Goal: Transaction & Acquisition: Purchase product/service

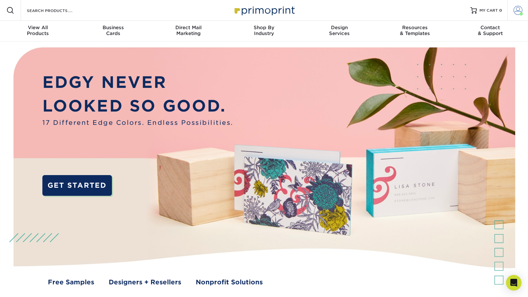
click at [516, 8] on span at bounding box center [518, 10] width 9 height 9
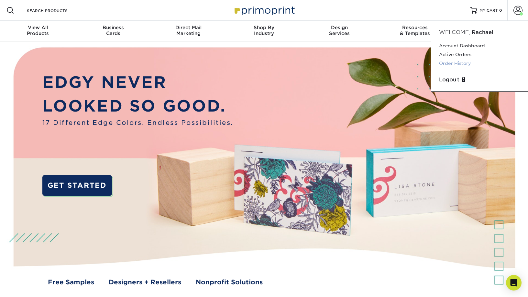
click at [452, 61] on link "Order History" at bounding box center [479, 63] width 81 height 9
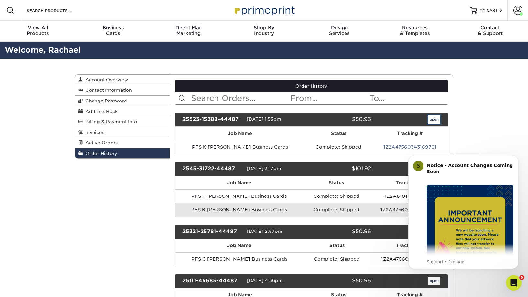
click at [430, 120] on link "open" at bounding box center [434, 119] width 12 height 8
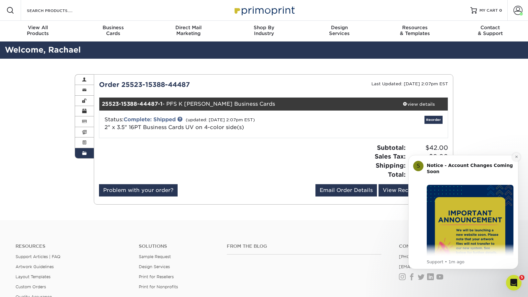
click at [517, 158] on button "Dismiss notification" at bounding box center [516, 156] width 8 height 8
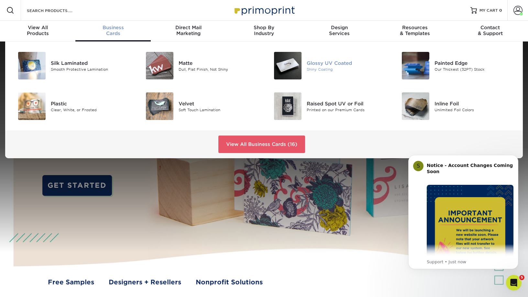
click at [329, 64] on div "Glossy UV Coated" at bounding box center [347, 62] width 81 height 7
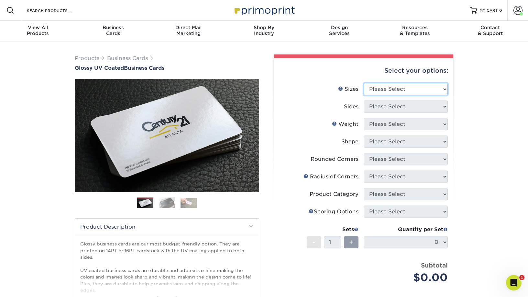
click at [435, 90] on select "Please Select 1.5" x 3.5" - Mini 1.75" x 3.5" - Mini 2" x 2" - Square 2" x 3" -…" at bounding box center [406, 89] width 84 height 12
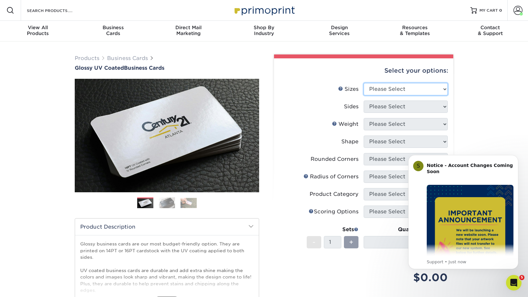
select select "2.00x3.50"
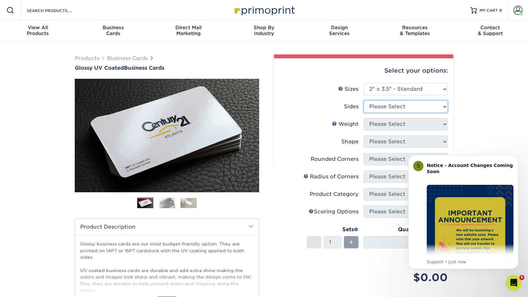
click at [413, 109] on select "Please Select Print Both Sides Print Front Only" at bounding box center [406, 106] width 84 height 12
select select "13abbda7-1d64-4f25-8bb2-c179b224825d"
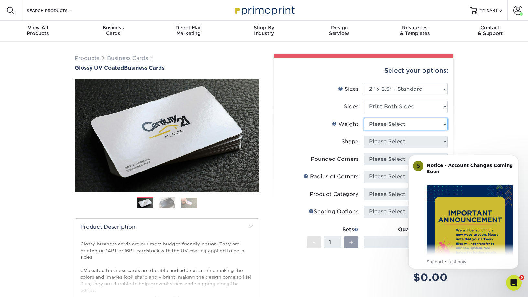
click at [426, 126] on select "Please Select 16PT 14PT" at bounding box center [406, 124] width 84 height 12
select select "16PT"
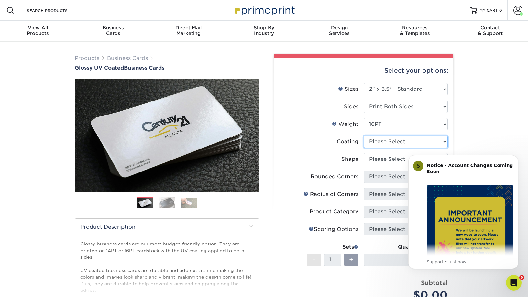
click at [423, 140] on select at bounding box center [406, 141] width 84 height 12
select select "ae367451-b2b8-45df-a344-0f05b6a12993"
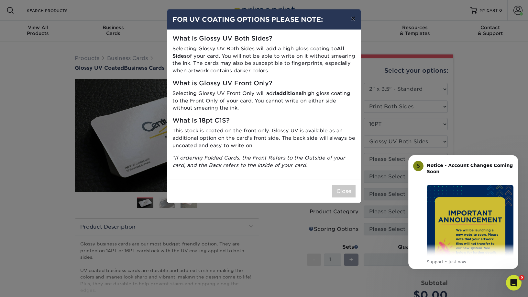
click at [353, 16] on button "×" at bounding box center [353, 18] width 15 height 18
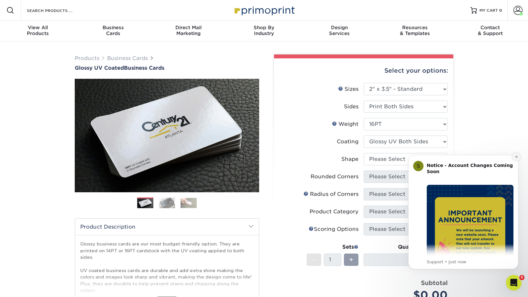
click at [516, 156] on icon "Dismiss notification" at bounding box center [516, 156] width 2 height 2
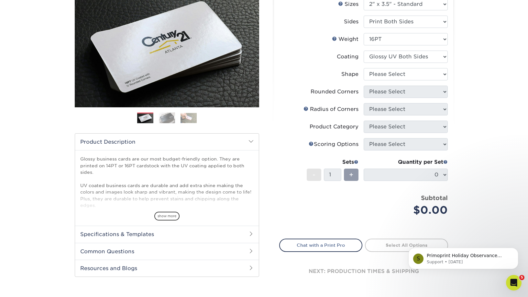
scroll to position [86, 0]
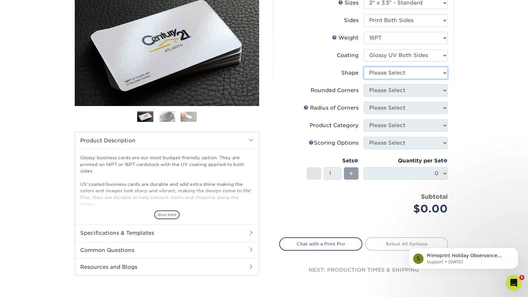
click at [444, 74] on select "Please Select Standard Oval" at bounding box center [406, 73] width 84 height 12
select select "standard"
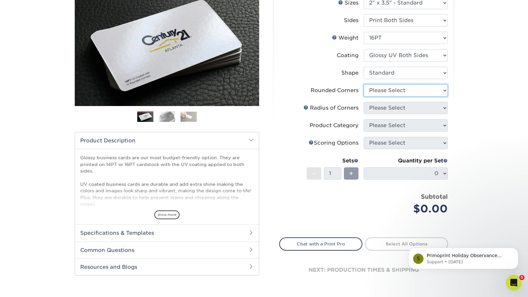
click at [440, 91] on select "Please Select Yes - Round 2 Corners Yes - Round 4 Corners No" at bounding box center [406, 90] width 84 height 12
select select "0"
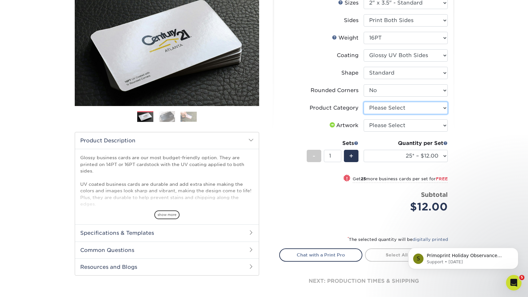
click at [443, 107] on select "Please Select Business Cards" at bounding box center [406, 108] width 84 height 12
select select "3b5148f1-0588-4f88-a218-97bcfdce65c1"
click at [439, 123] on select "Please Select I will upload files I need a design - $100" at bounding box center [406, 125] width 84 height 12
select select "upload"
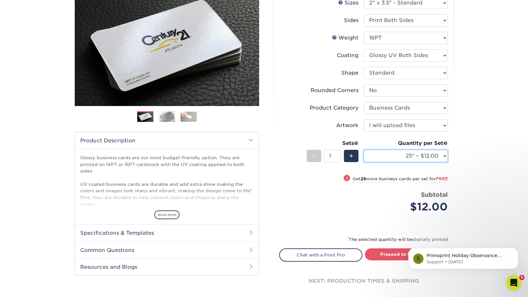
click at [445, 156] on select "25* – $12.00 50* – $12.00 100* – $12.00 250* – $21.00 500 – $42.00 1000 – $53.0…" at bounding box center [406, 156] width 84 height 12
select select "500 – $42.00"
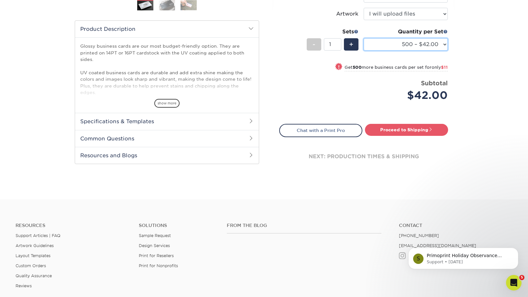
scroll to position [223, 0]
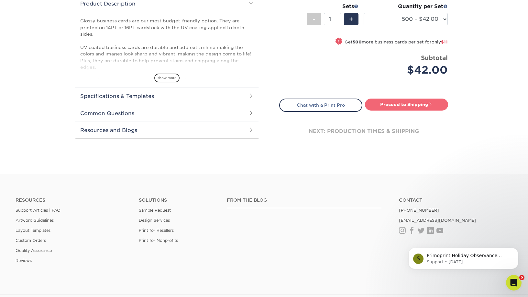
click at [403, 103] on link "Proceed to Shipping" at bounding box center [406, 104] width 83 height 12
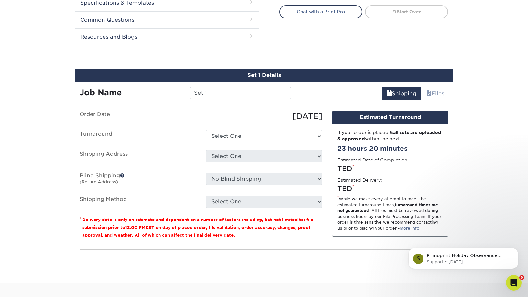
scroll to position [339, 0]
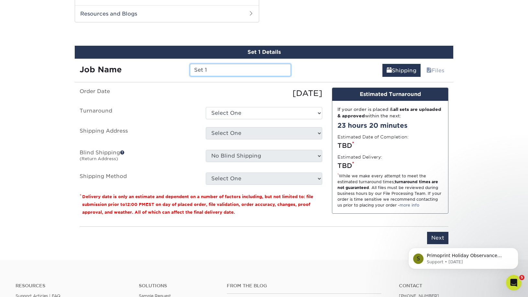
drag, startPoint x: 223, startPoint y: 70, endPoint x: 164, endPoint y: 59, distance: 59.8
click at [164, 59] on div "Job Name Set 1" at bounding box center [185, 68] width 221 height 18
click at [230, 69] on input "PFS B A" at bounding box center [240, 70] width 101 height 12
type input "PFS B Ajijola Business Cards"
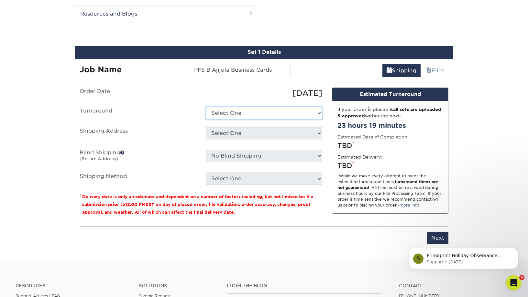
click at [296, 112] on select "Select One 2-4 Business Days 2 Day Next Business Day" at bounding box center [264, 113] width 117 height 12
select select "a162d423-fc7d-4fa3-8a25-7602e5a6d5e2"
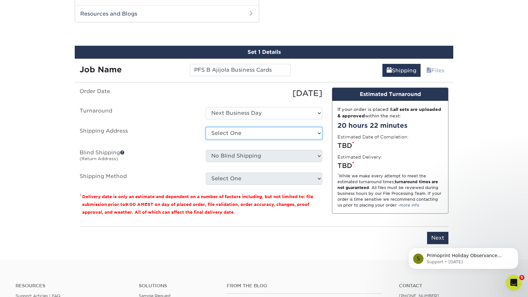
click at [311, 132] on select "Select One Admin Anil Byron Sorg Courtney Donald Daniel O'Flaherty Kathy Avery …" at bounding box center [264, 133] width 117 height 12
select select "newaddress"
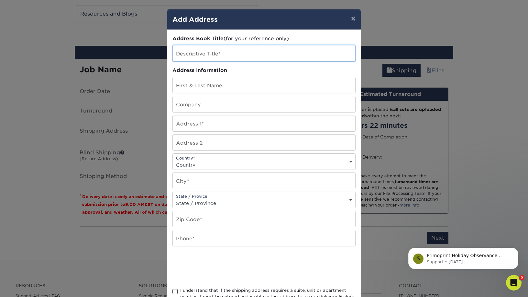
click at [235, 57] on input "text" at bounding box center [264, 53] width 183 height 16
type input "B"
type input "Bryar Ajijola"
click at [230, 85] on input "text" at bounding box center [264, 85] width 183 height 16
type input "Bryar Ajijola"
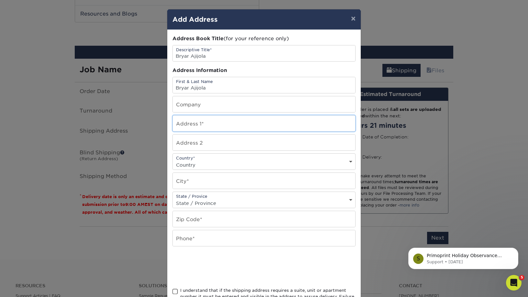
click at [215, 122] on input "text" at bounding box center [264, 123] width 183 height 16
paste input "2600 Northwind Court"
type input "2600 Northwind Court"
click at [209, 164] on select "Country [GEOGRAPHIC_DATA] [GEOGRAPHIC_DATA] ----------------------------- [GEOG…" at bounding box center [264, 164] width 183 height 9
select select "US"
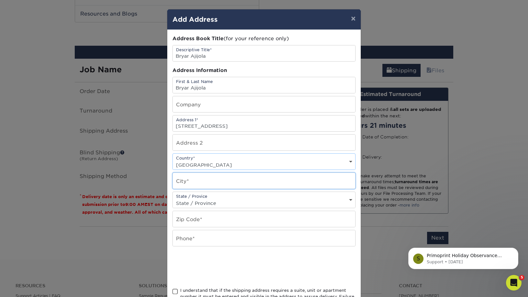
click at [196, 183] on input "text" at bounding box center [264, 181] width 183 height 16
type input "Henrico"
click at [208, 204] on select "State / Province [US_STATE] [US_STATE] [US_STATE] [US_STATE] [US_STATE] [US_STA…" at bounding box center [264, 202] width 183 height 9
select select "VA"
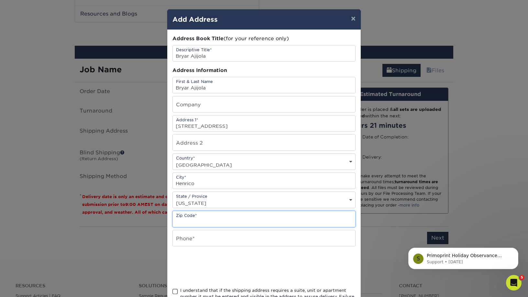
click at [201, 221] on input "text" at bounding box center [264, 219] width 183 height 16
type input "23233"
click at [187, 239] on input "text" at bounding box center [264, 238] width 183 height 16
click at [14, 214] on div "× Add Address Address Book Title (for your reference only) Descriptive Title* B…" at bounding box center [264, 148] width 528 height 297
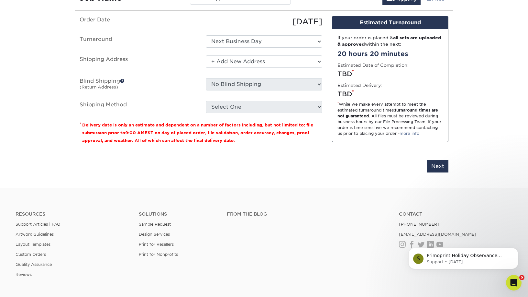
scroll to position [410, 0]
click at [315, 60] on select "Select One Admin Anil Byron Sorg Courtney Donald Daniel O'Flaherty Kathy Avery …" at bounding box center [264, 62] width 117 height 12
click at [316, 63] on select "Select One Admin Anil Byron Sorg Courtney Donald Daniel O'Flaherty Kathy Avery …" at bounding box center [264, 62] width 117 height 12
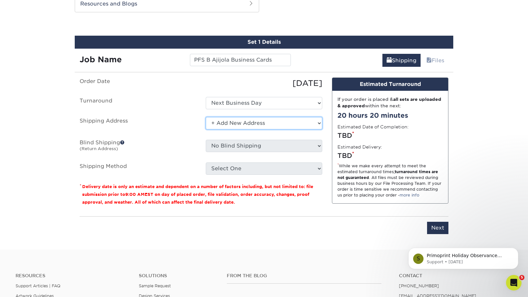
scroll to position [347, 0]
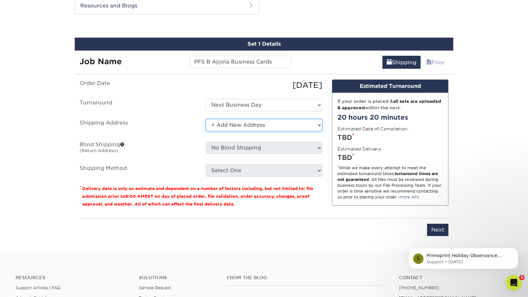
click at [246, 124] on select "Select One Admin Anil Byron Sorg Courtney Donald Daniel O'Flaherty Kathy Avery …" at bounding box center [264, 125] width 117 height 12
click at [515, 281] on icon "Open Intercom Messenger" at bounding box center [513, 281] width 11 height 11
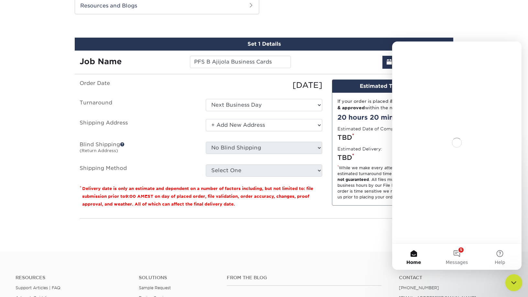
scroll to position [0, 0]
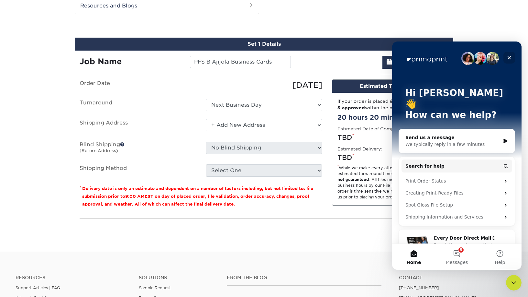
click at [512, 59] on icon "Close" at bounding box center [509, 57] width 5 height 5
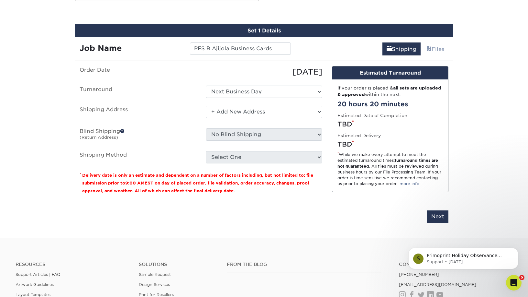
scroll to position [273, 0]
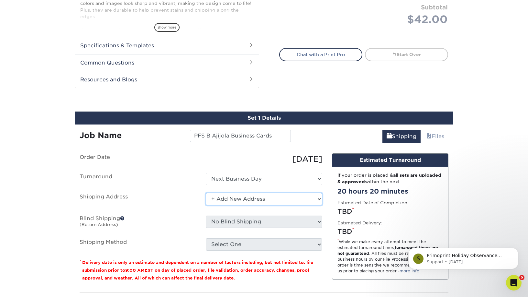
click at [313, 199] on select "Select One Admin Anil Byron Sorg Courtney Donald Daniel O'Flaherty Kathy Avery …" at bounding box center [264, 199] width 117 height 12
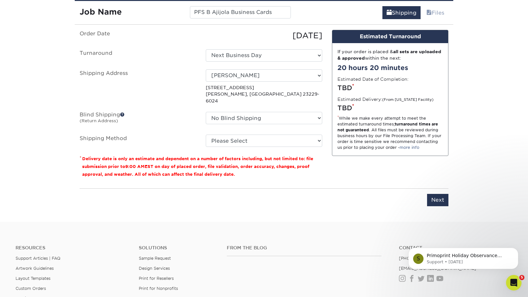
scroll to position [389, 0]
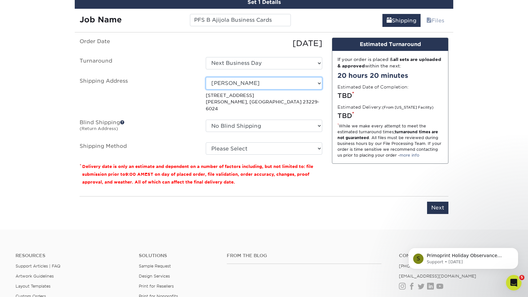
click at [313, 82] on select "Select One Admin Anil Byron Sorg Courtney Donald Daniel O'Flaherty Kathy Avery …" at bounding box center [264, 83] width 117 height 12
select select "newaddress"
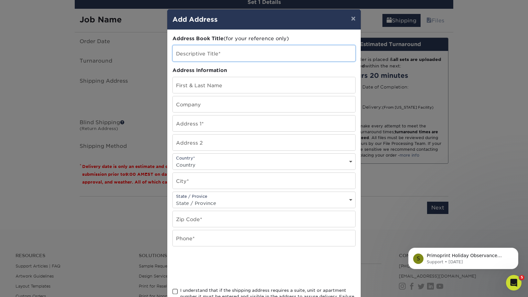
click at [226, 47] on input "text" at bounding box center [264, 53] width 183 height 16
type input "Bryar Ajijola"
click at [205, 84] on input "text" at bounding box center [264, 85] width 183 height 16
type input "Bryar Ajijola"
click at [205, 125] on input "text" at bounding box center [264, 123] width 183 height 16
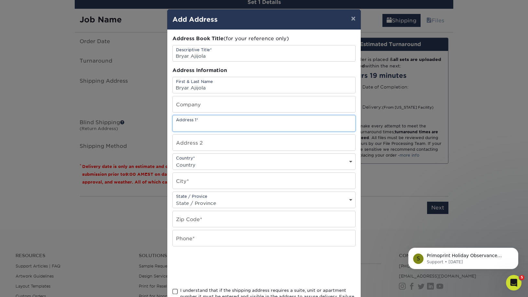
paste input "352-3389"
type input "3"
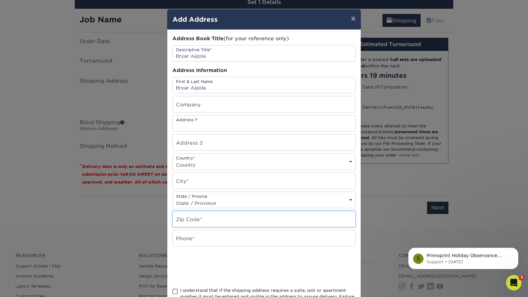
click at [204, 218] on input "text" at bounding box center [264, 219] width 183 height 16
paste input "352-3389"
type input "3"
click at [192, 241] on input "text" at bounding box center [264, 238] width 183 height 16
paste input "352-3389"
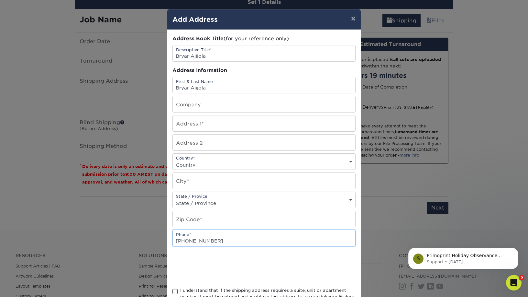
type input "804-352-3389"
click at [207, 200] on select "State / Province Alabama Alaska Arizona Arkansas California Colorado Connecticu…" at bounding box center [264, 202] width 183 height 9
select select "VA"
click at [201, 217] on input "text" at bounding box center [264, 219] width 183 height 16
type input "23233"
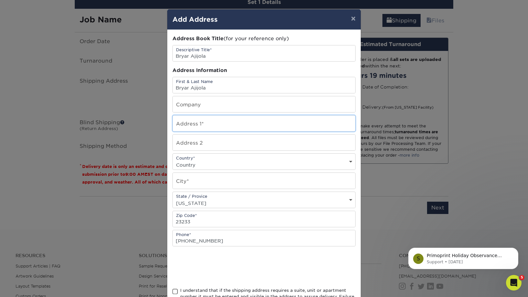
click at [221, 125] on input "text" at bounding box center [264, 123] width 183 height 16
paste input "2600 Northwind Court"
type input "2600 Northwind Court"
click at [192, 163] on select "Country United States Canada ----------------------------- Afghanistan Albania …" at bounding box center [264, 164] width 183 height 9
select select "US"
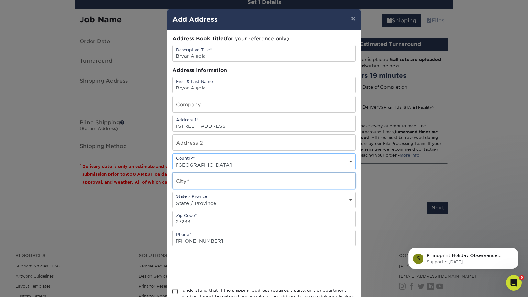
click at [193, 182] on input "text" at bounding box center [264, 181] width 183 height 16
type input "Henrico"
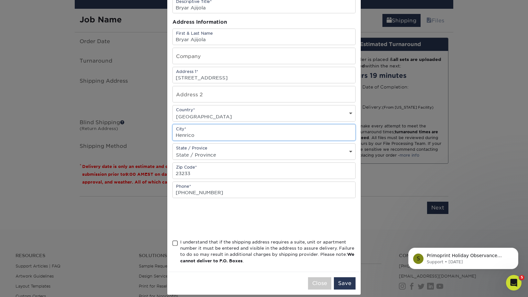
scroll to position [55, 0]
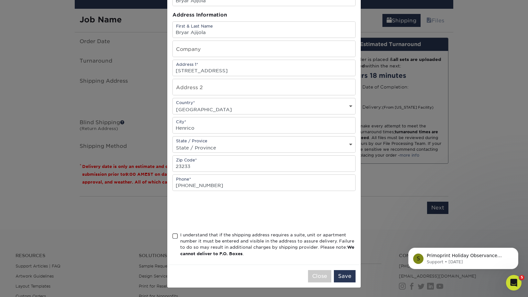
click at [174, 233] on span at bounding box center [176, 236] width 6 height 6
click at [0, 0] on input "I understand that if the shipping address requires a suite, unit or apartment n…" at bounding box center [0, 0] width 0 height 0
click at [338, 279] on button "Save" at bounding box center [345, 276] width 22 height 12
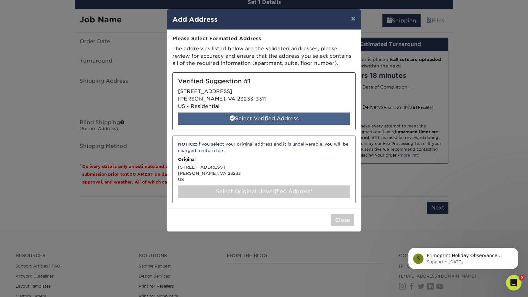
click at [270, 120] on div "Select Verified Address" at bounding box center [264, 118] width 172 height 12
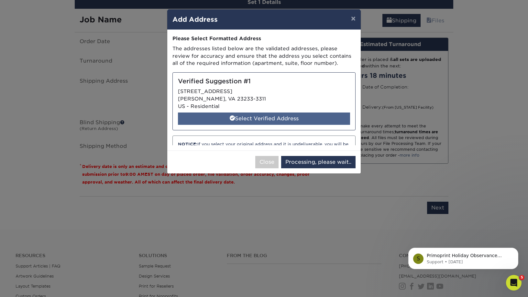
select select "285264"
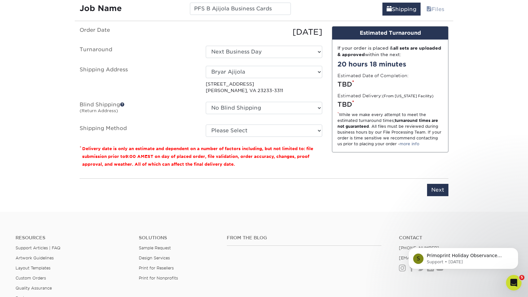
scroll to position [402, 0]
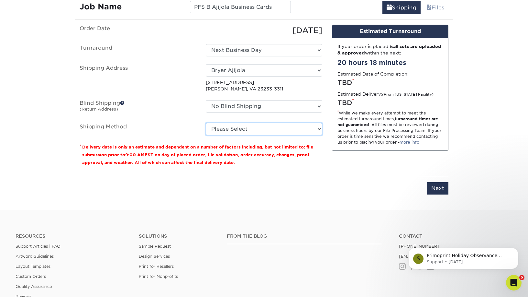
click at [309, 129] on select "Please Select Ground Shipping (+$8.96) 3 Day Shipping Service (+$20.04) 2 Day A…" at bounding box center [264, 129] width 117 height 12
select select "03"
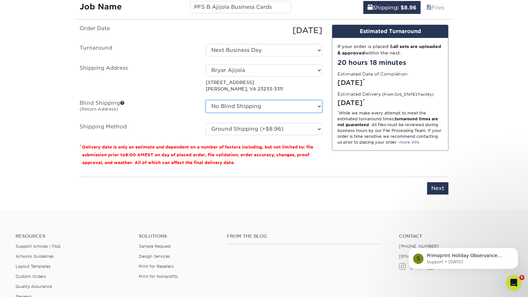
click at [306, 108] on select "No Blind Shipping Admin Anil Byron Sorg Courtney Donald Daniel O'Flaherty Kathy…" at bounding box center [264, 106] width 117 height 12
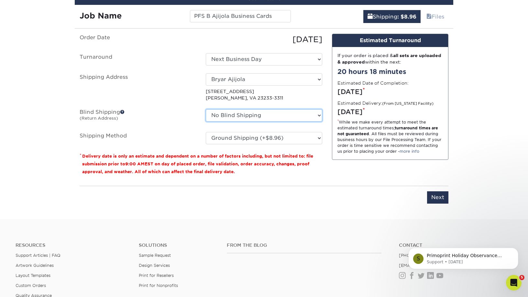
scroll to position [402, 0]
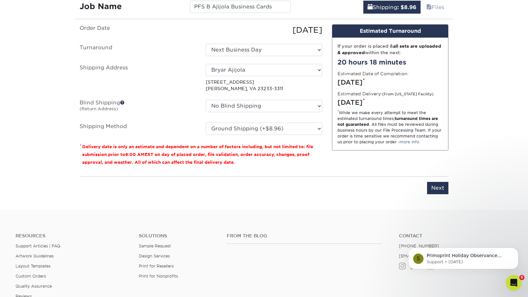
click at [122, 102] on span at bounding box center [122, 102] width 5 height 5
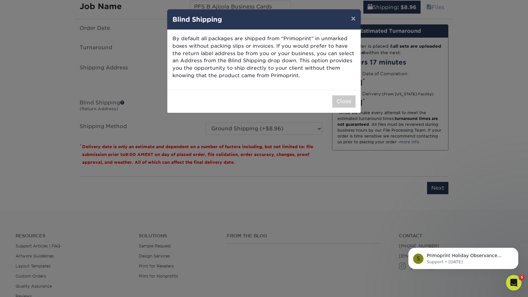
click at [162, 128] on div "× Blind Shipping By default all packages are shipped from “Primoprint” in unmar…" at bounding box center [264, 148] width 528 height 297
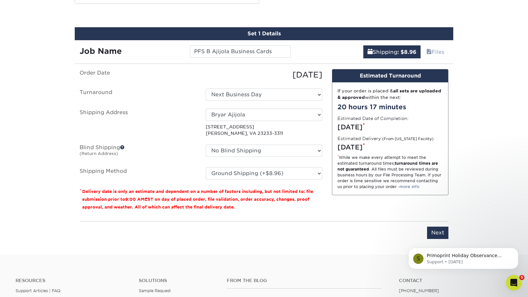
scroll to position [364, 0]
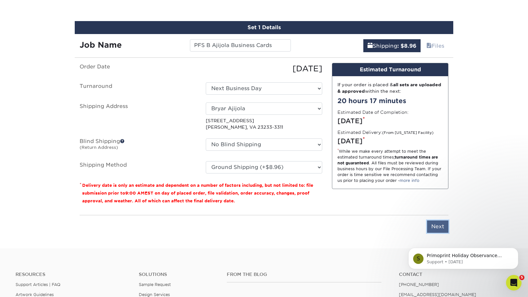
click at [439, 226] on input "Next" at bounding box center [437, 226] width 21 height 12
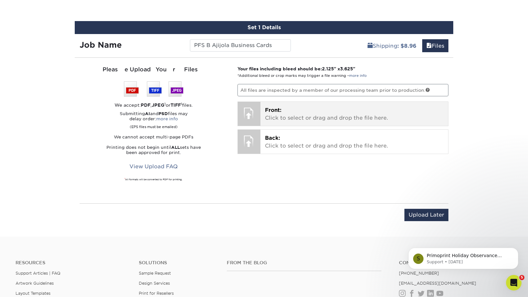
click at [252, 108] on div at bounding box center [249, 113] width 23 height 23
click at [300, 109] on p "Front: Click to select or drag and drop the file here." at bounding box center [354, 114] width 179 height 16
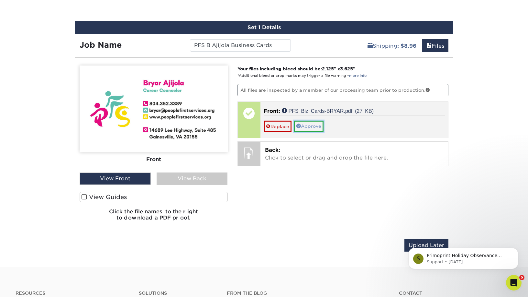
click at [319, 125] on link "Approve" at bounding box center [308, 125] width 29 height 11
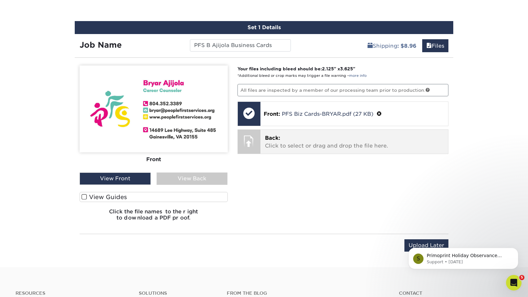
click at [297, 138] on p "Back: Click to select or drag and drop the file here." at bounding box center [354, 142] width 179 height 16
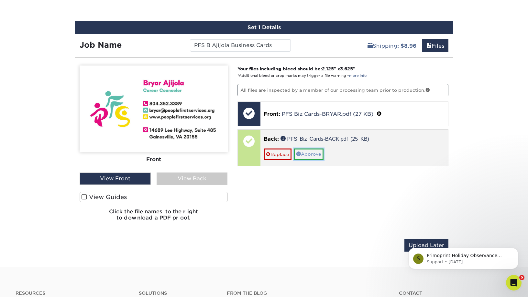
click at [319, 154] on link "Approve" at bounding box center [308, 153] width 29 height 11
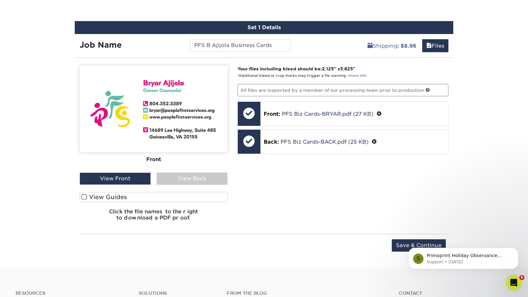
click at [167, 179] on div "View Back" at bounding box center [192, 178] width 71 height 12
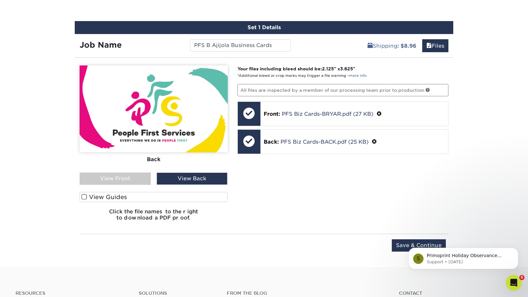
click at [124, 178] on div "View Front" at bounding box center [115, 178] width 71 height 12
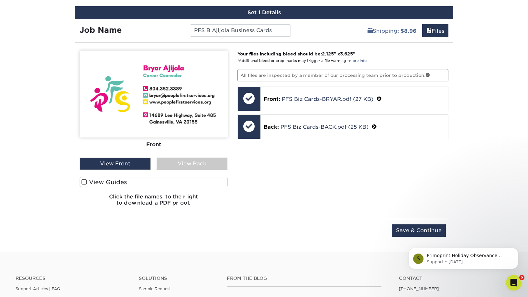
scroll to position [404, 0]
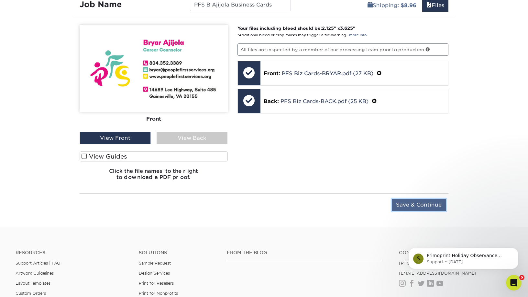
click at [405, 207] on input "Save & Continue" at bounding box center [419, 204] width 54 height 12
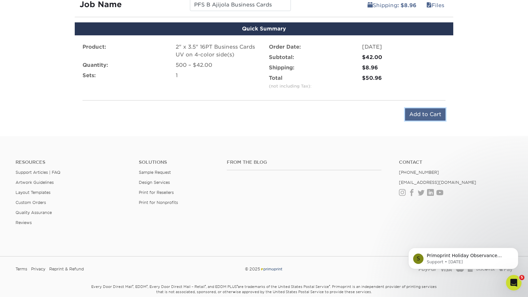
click at [425, 115] on input "Add to Cart" at bounding box center [425, 114] width 40 height 12
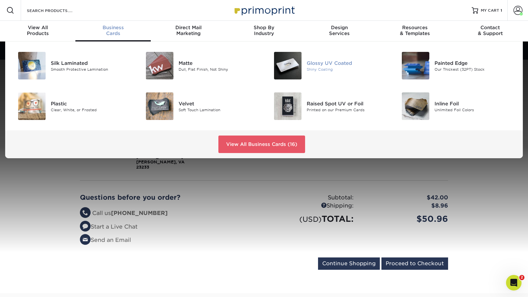
click at [300, 65] on img at bounding box center [288, 66] width 28 height 28
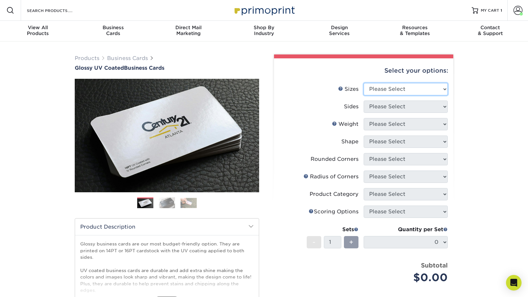
click at [402, 90] on select "Please Select 1.5" x 3.5" - Mini 1.75" x 3.5" - Mini 2" x 2" - Square 2" x 3" -…" at bounding box center [406, 89] width 84 height 12
select select "2.00x3.50"
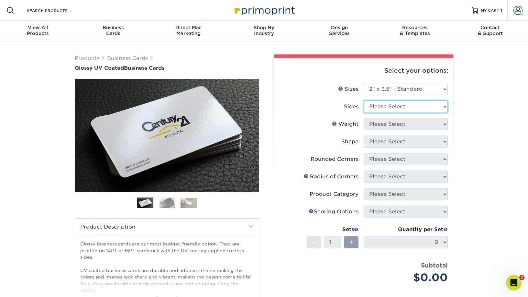
click at [398, 108] on select "Please Select Print Both Sides Print Front Only" at bounding box center [406, 106] width 84 height 12
select select "13abbda7-1d64-4f25-8bb2-c179b224825d"
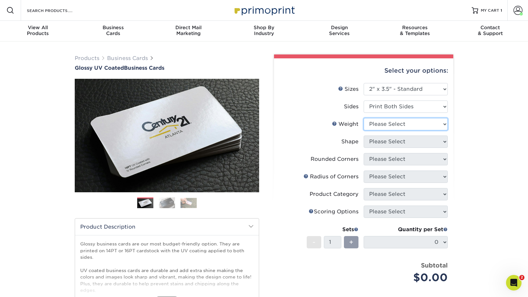
click at [438, 126] on select "Please Select 16PT 14PT" at bounding box center [406, 124] width 84 height 12
select select "16PT"
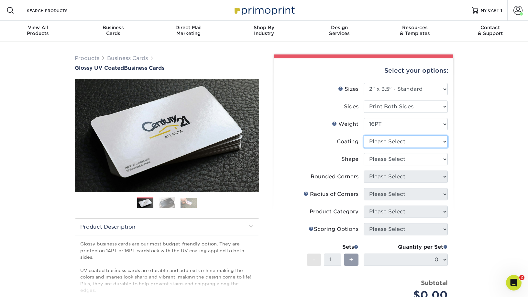
click at [418, 140] on select at bounding box center [406, 141] width 84 height 12
select select "ae367451-b2b8-45df-a344-0f05b6a12993"
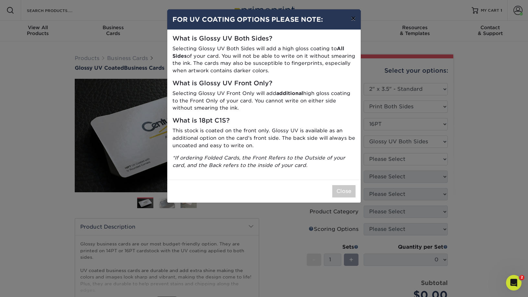
click at [355, 22] on button "×" at bounding box center [353, 18] width 15 height 18
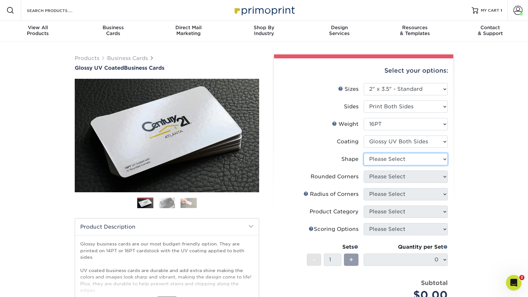
click at [394, 157] on select "Please Select Standard Oval" at bounding box center [406, 159] width 84 height 12
select select "standard"
click at [402, 177] on select "Please Select Yes - Round 2 Corners Yes - Round 4 Corners No" at bounding box center [406, 176] width 84 height 12
select select "0"
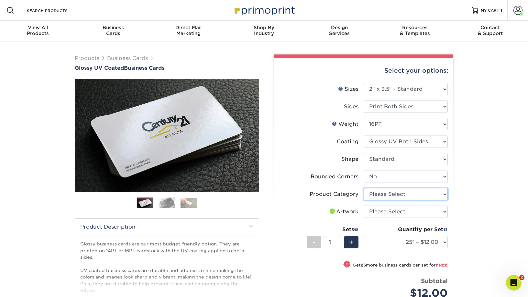
click at [418, 193] on select "Please Select Business Cards" at bounding box center [406, 194] width 84 height 12
select select "3b5148f1-0588-4f88-a218-97bcfdce65c1"
click at [422, 215] on select "Please Select I will upload files I need a design - $100" at bounding box center [406, 211] width 84 height 12
select select "upload"
click at [496, 228] on div "Products Business Cards Glossy UV Coated Business Cards Previous Next" at bounding box center [264, 225] width 528 height 368
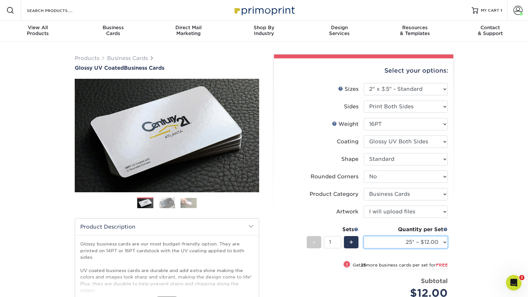
click at [447, 241] on select "25* – $12.00 50* – $12.00 100* – $12.00 250* – $21.00 500 – $42.00 1000 – $53.0…" at bounding box center [406, 242] width 84 height 12
select select "500 – $42.00"
click at [496, 236] on div "Products Business Cards Glossy UV Coated Business Cards Previous Next" at bounding box center [264, 218] width 528 height 355
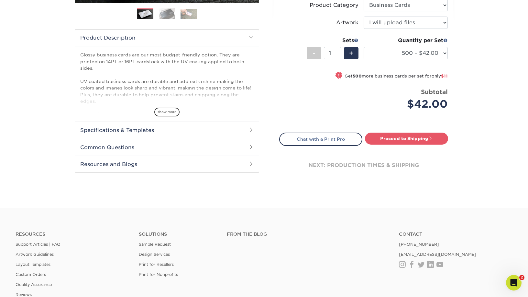
scroll to position [189, 0]
click at [415, 138] on link "Proceed to Shipping" at bounding box center [406, 138] width 83 height 12
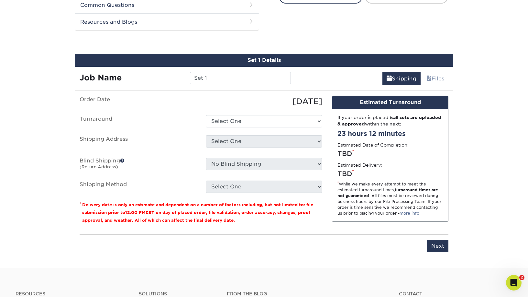
scroll to position [339, 0]
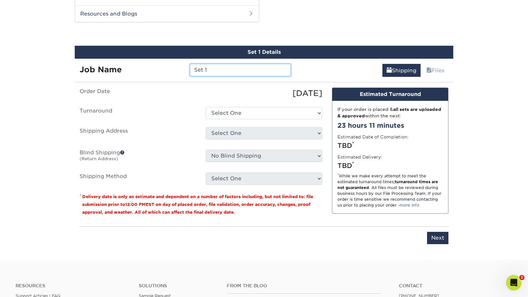
click at [214, 70] on input "Set 1" at bounding box center [240, 70] width 101 height 12
type input "S"
type input "PFS C Stegman Business Cards"
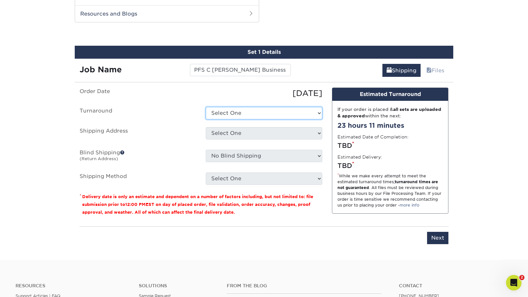
click at [248, 112] on select "Select One 2-4 Business Days 2 Day Next Business Day" at bounding box center [264, 113] width 117 height 12
select select "a162d423-fc7d-4fa3-8a25-7602e5a6d5e2"
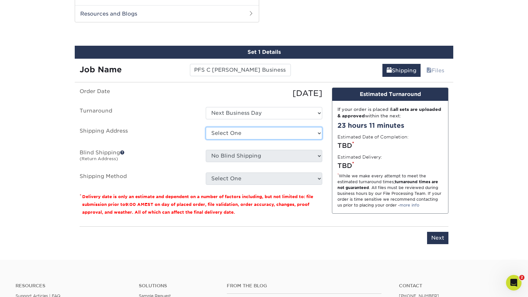
click at [251, 131] on select "Select One Admin Anil Bryar Ajijola Byron Sorg Courtney Donald Daniel O'Flahert…" at bounding box center [264, 133] width 117 height 12
select select "newaddress"
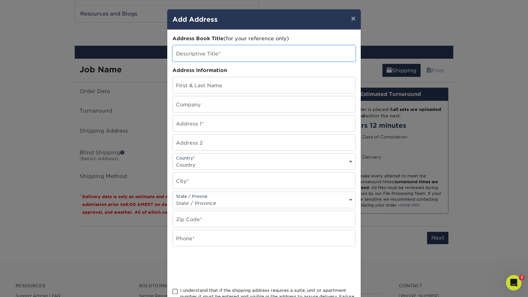
click at [229, 53] on input "text" at bounding box center [264, 53] width 183 height 16
type input "[PERSON_NAME]"
click at [200, 88] on input "text" at bounding box center [264, 85] width 183 height 16
type input "[PERSON_NAME]"
click at [197, 125] on input "text" at bounding box center [264, 123] width 183 height 16
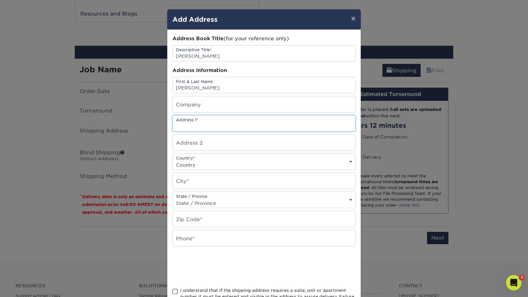
paste input "[STREET_ADDRESS]"
type input "100 Remey Ave."
click at [200, 163] on select "Country United States Canada ----------------------------- Afghanistan Albania …" at bounding box center [264, 164] width 183 height 9
select select "US"
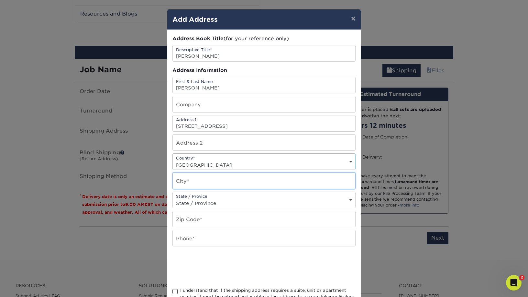
click at [194, 183] on input "text" at bounding box center [264, 181] width 183 height 16
type input "Winchester"
click at [203, 199] on select "State / Province Alabama Alaska Arizona Arkansas California Colorado Connecticu…" at bounding box center [264, 202] width 183 height 9
select select "VA"
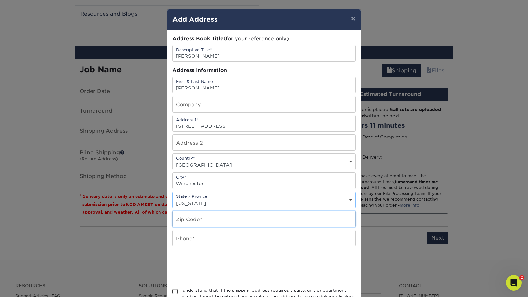
click at [212, 221] on input "text" at bounding box center [264, 219] width 183 height 16
type input "22602"
click at [206, 238] on input "text" at bounding box center [264, 238] width 183 height 16
paste input "540-328-0318"
type input "540-328-0318"
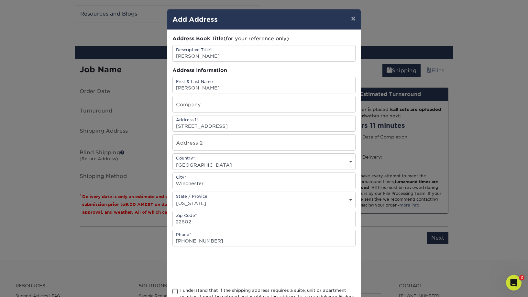
click at [177, 290] on span at bounding box center [176, 291] width 6 height 6
click at [0, 0] on input "I understand that if the shipping address requires a suite, unit or apartment n…" at bounding box center [0, 0] width 0 height 0
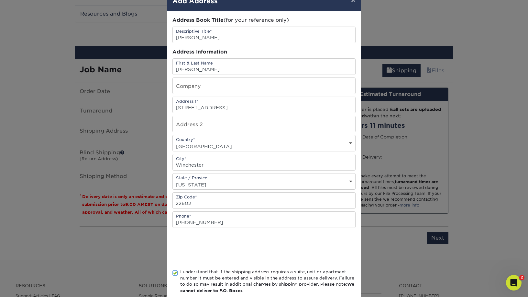
scroll to position [55, 0]
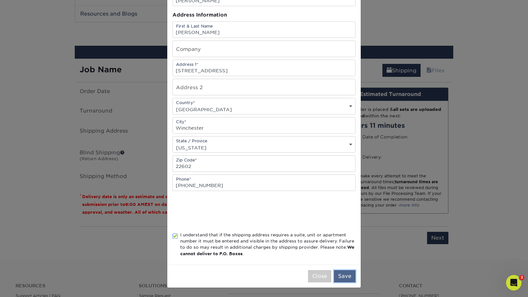
click at [352, 278] on button "Save" at bounding box center [345, 276] width 22 height 12
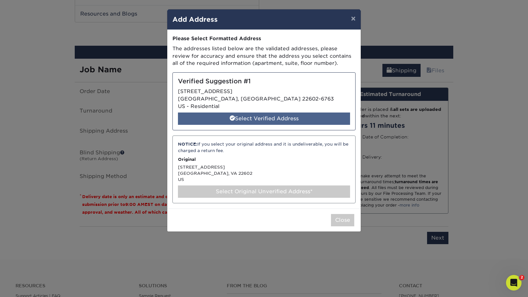
click at [263, 119] on div "Select Verified Address" at bounding box center [264, 118] width 172 height 12
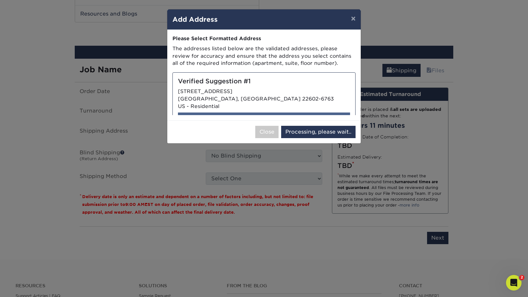
select select "285265"
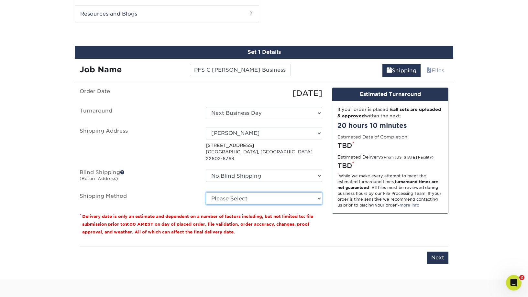
click at [272, 192] on select "Please Select Ground Shipping (+$8.96) 3 Day Shipping Service (+$20.04) 2 Day A…" at bounding box center [264, 198] width 117 height 12
select select "03"
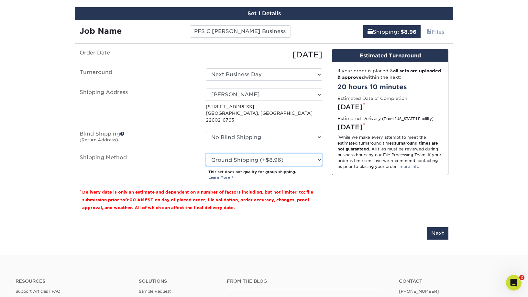
scroll to position [379, 0]
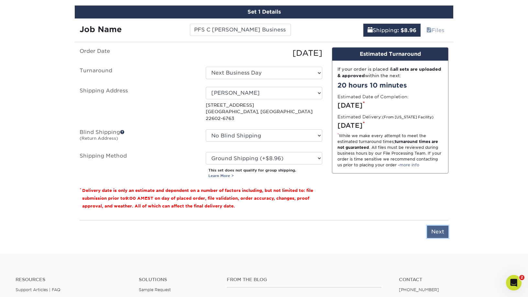
click at [443, 225] on input "Next" at bounding box center [437, 231] width 21 height 12
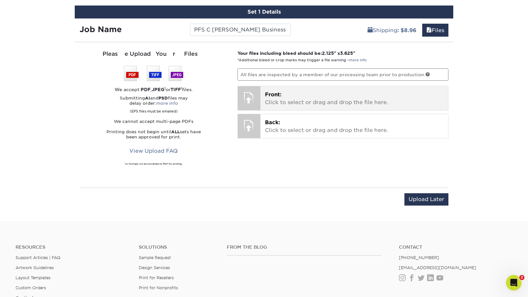
click at [303, 100] on p "Front: Click to select or drag and drop the file here." at bounding box center [354, 99] width 179 height 16
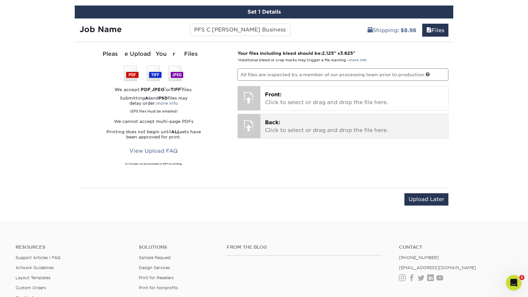
click at [332, 127] on p "Back: Click to select or drag and drop the file here." at bounding box center [354, 126] width 179 height 16
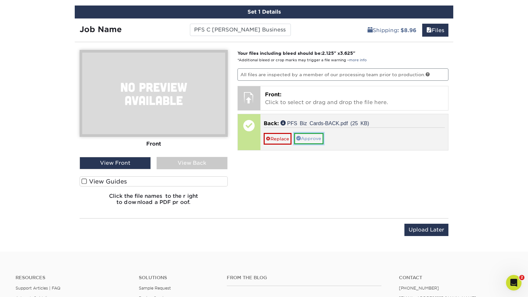
click at [314, 136] on link "Approve" at bounding box center [308, 138] width 29 height 11
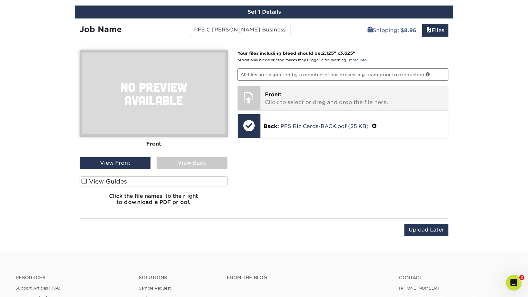
click at [310, 95] on p "Front: Click to select or drag and drop the file here." at bounding box center [354, 99] width 179 height 16
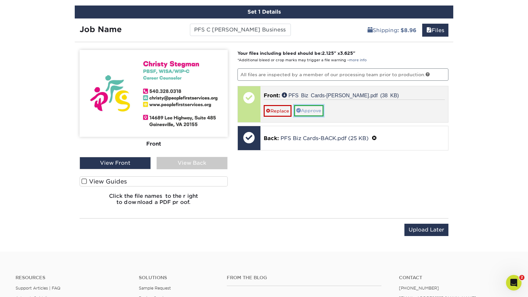
click at [314, 109] on link "Approve" at bounding box center [308, 110] width 29 height 11
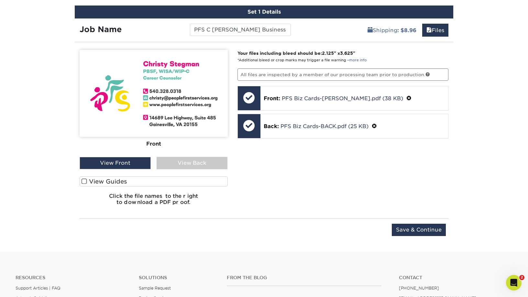
click at [172, 162] on div "View Back" at bounding box center [192, 163] width 71 height 12
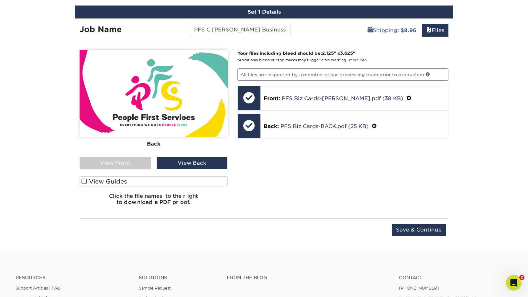
click at [127, 162] on div "View Front" at bounding box center [115, 163] width 71 height 12
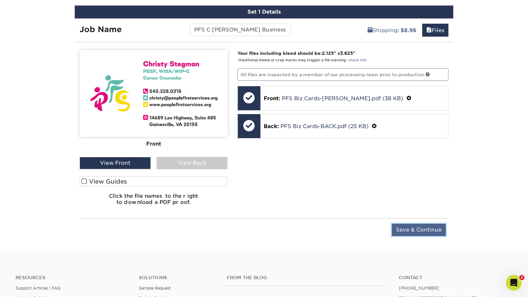
click at [421, 228] on input "Save & Continue" at bounding box center [419, 229] width 54 height 12
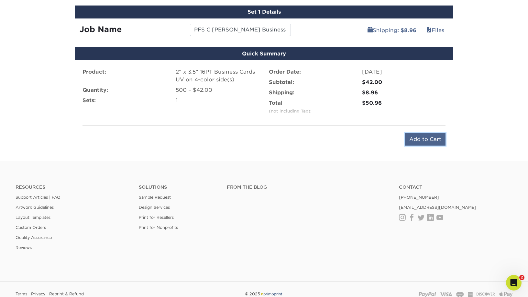
click at [424, 140] on input "Add to Cart" at bounding box center [425, 139] width 40 height 12
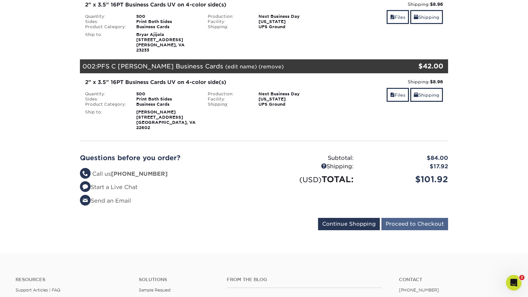
scroll to position [118, 0]
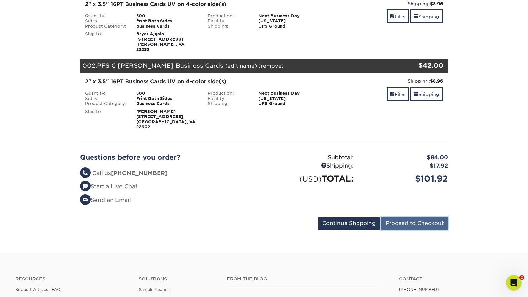
click at [413, 217] on input "Proceed to Checkout" at bounding box center [415, 223] width 67 height 12
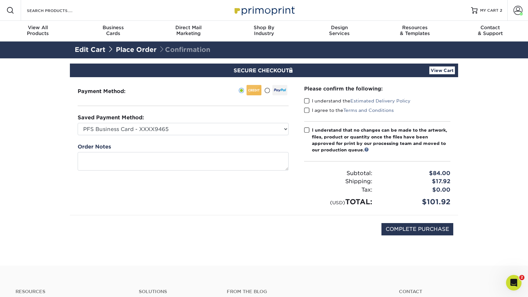
click at [309, 101] on span at bounding box center [307, 101] width 6 height 6
click at [0, 0] on input "I understand the Estimated Delivery Policy" at bounding box center [0, 0] width 0 height 0
click at [308, 106] on div "I understand the Estimated Delivery Policy" at bounding box center [377, 101] width 146 height 9
click at [308, 109] on span at bounding box center [307, 110] width 6 height 6
click at [0, 0] on input "I agree to the Terms and Conditions" at bounding box center [0, 0] width 0 height 0
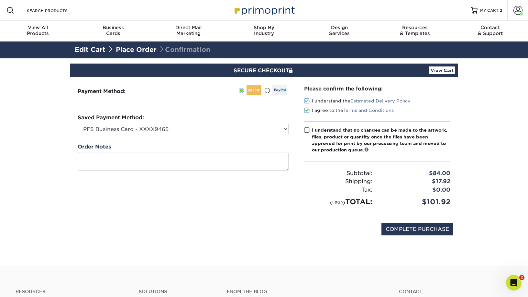
click at [308, 130] on span at bounding box center [307, 130] width 6 height 6
click at [0, 0] on input "I understand that no changes can be made to the artwork, files, product or quan…" at bounding box center [0, 0] width 0 height 0
click at [410, 231] on input "COMPLETE PURCHASE" at bounding box center [418, 229] width 72 height 12
type input "PROCESSING, PLEASE WAIT..."
